Goal: Information Seeking & Learning: Learn about a topic

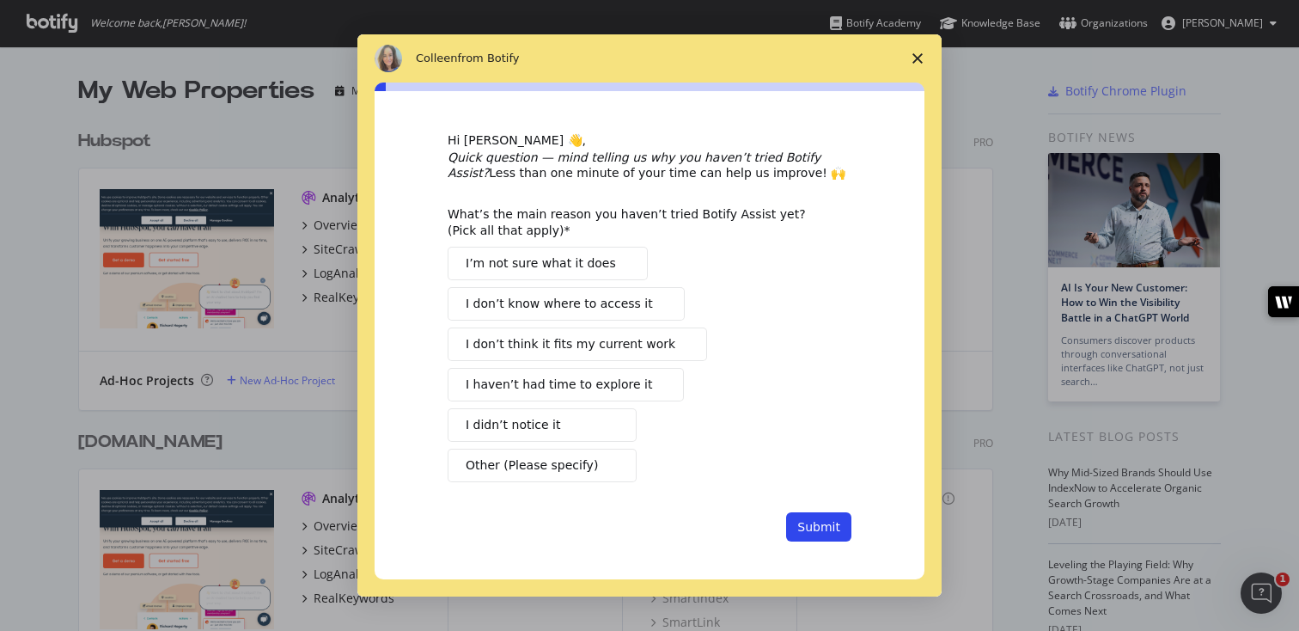
click at [915, 61] on polygon "Close survey" at bounding box center [917, 58] width 10 height 10
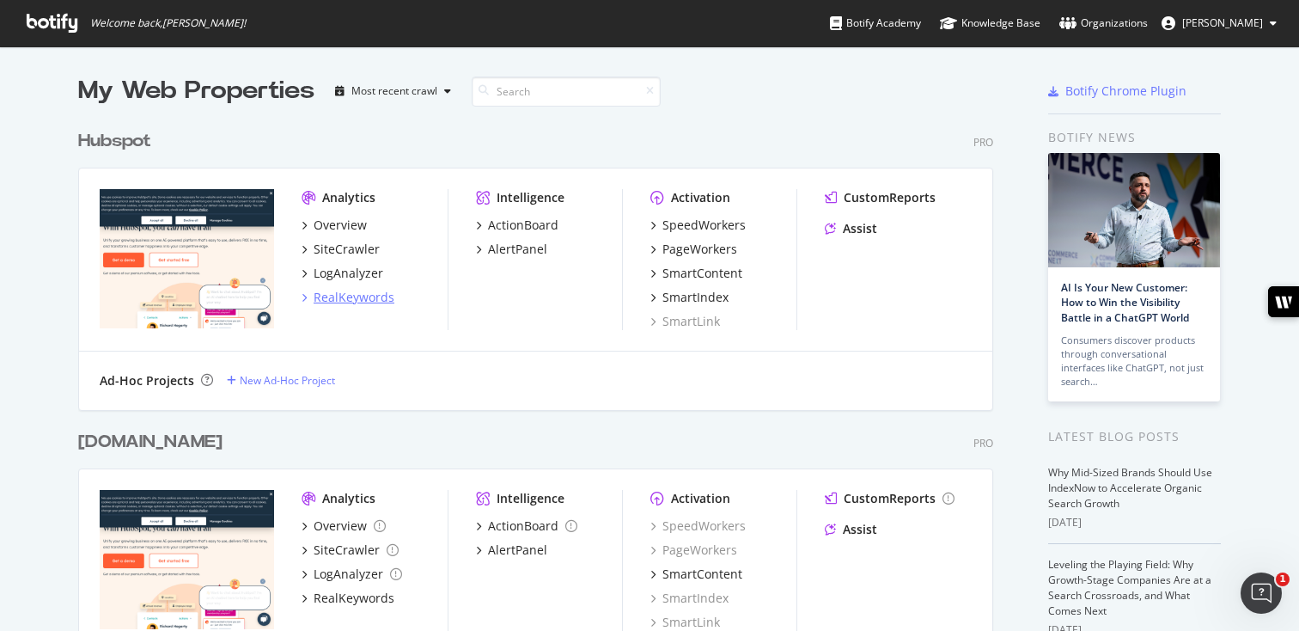
click at [345, 292] on div "RealKeywords" at bounding box center [354, 297] width 81 height 17
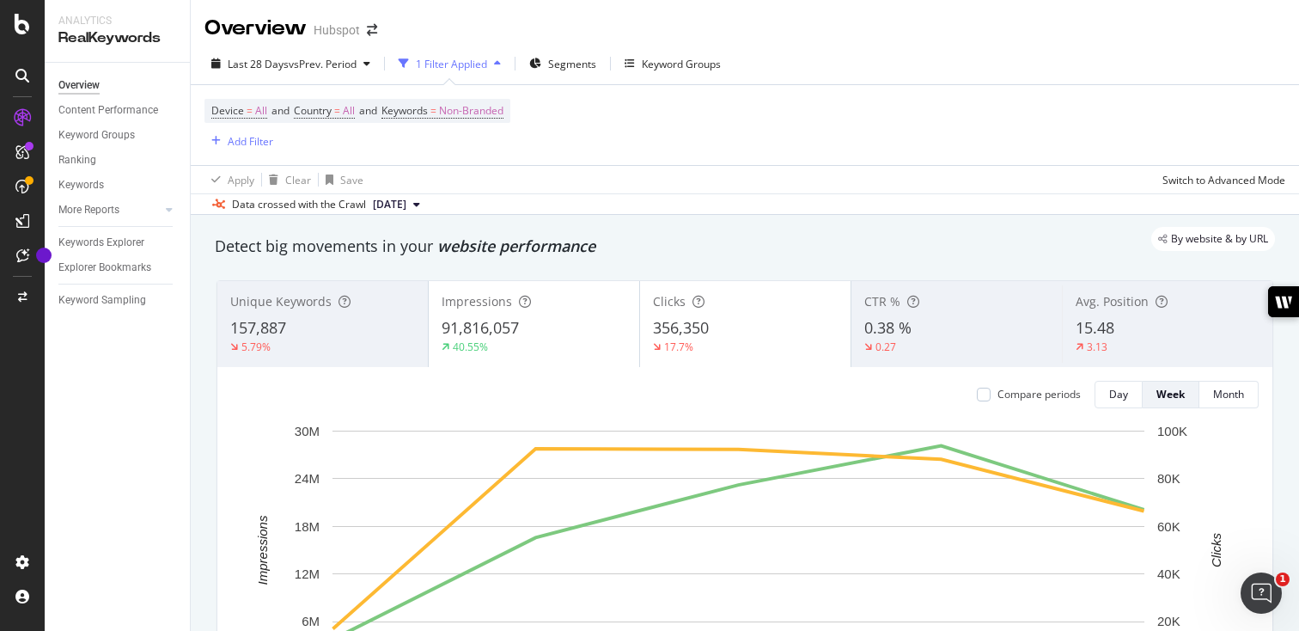
click at [295, 330] on div "157,887" at bounding box center [322, 328] width 185 height 22
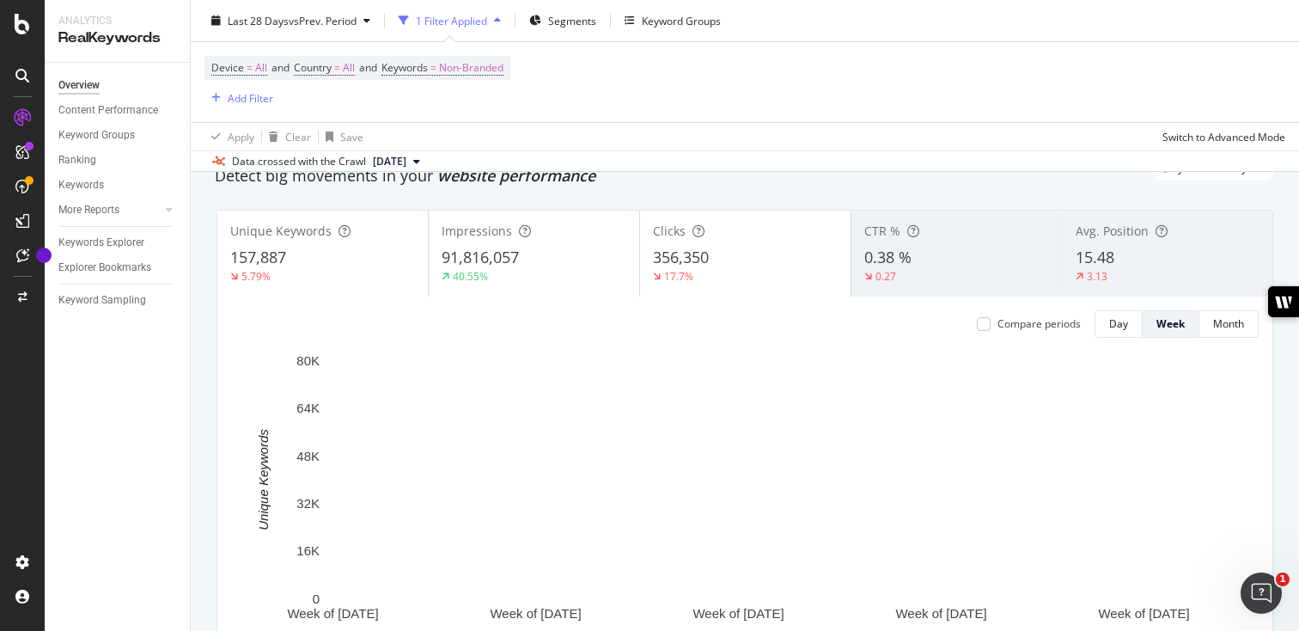
scroll to position [103, 0]
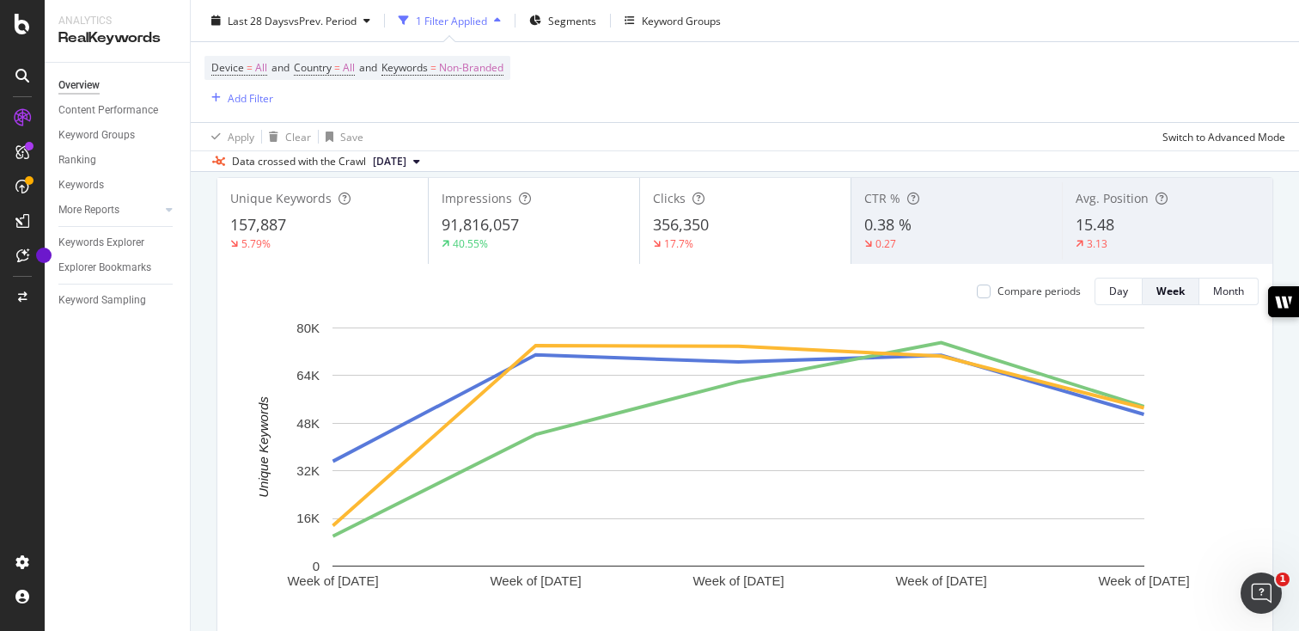
click at [737, 241] on div "17.7%" at bounding box center [745, 243] width 185 height 15
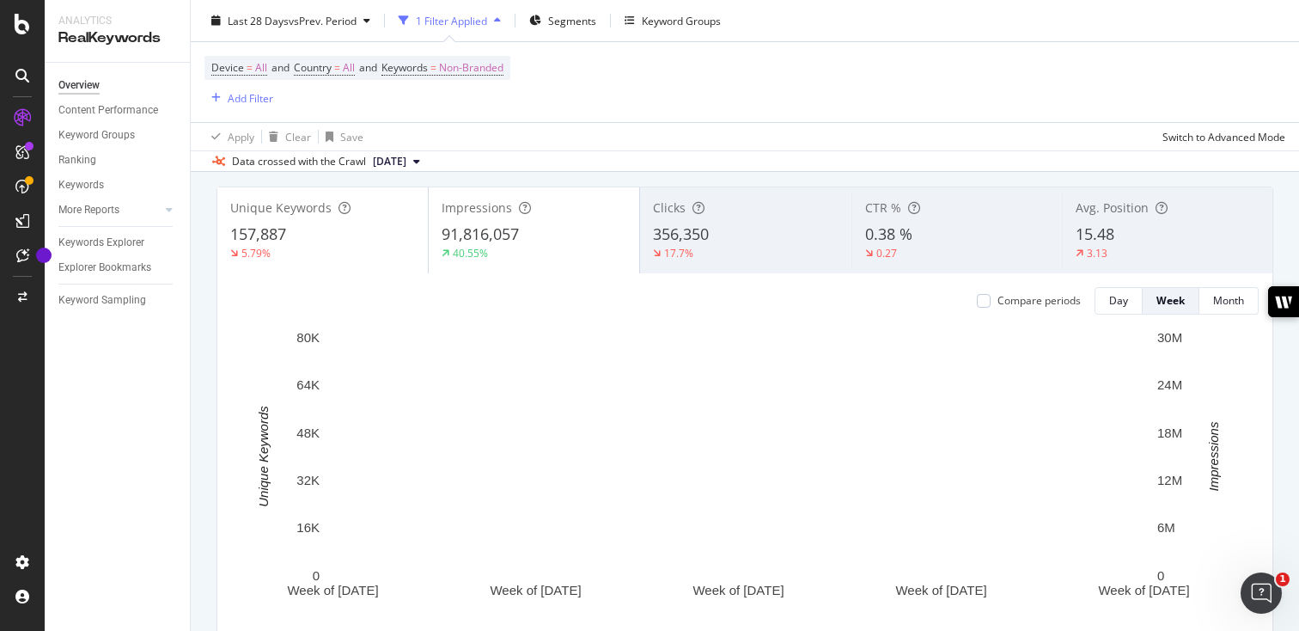
scroll to position [100, 0]
